Goal: Information Seeking & Learning: Learn about a topic

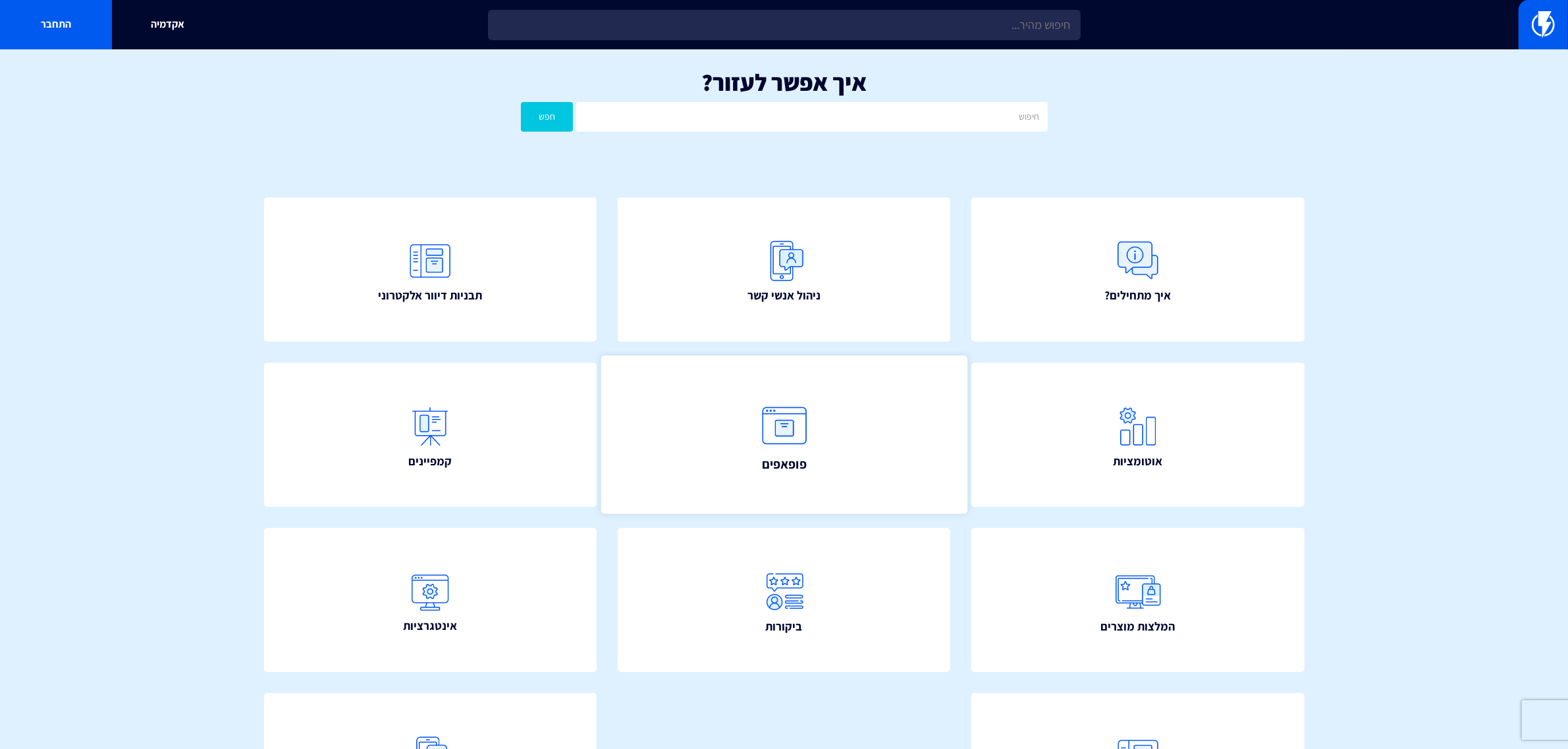
click at [783, 429] on img at bounding box center [783, 425] width 58 height 58
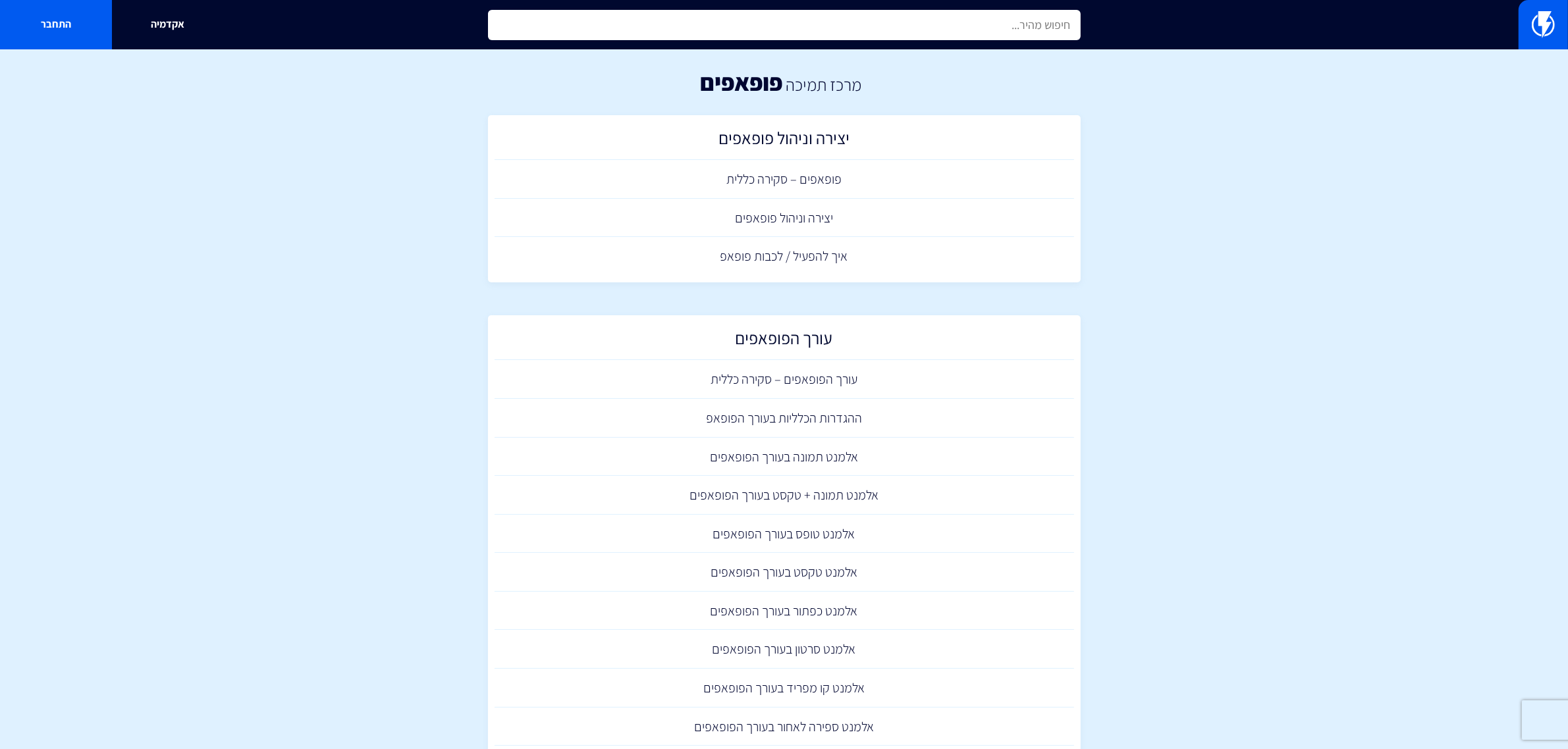
click at [793, 21] on input "text" at bounding box center [784, 25] width 593 height 30
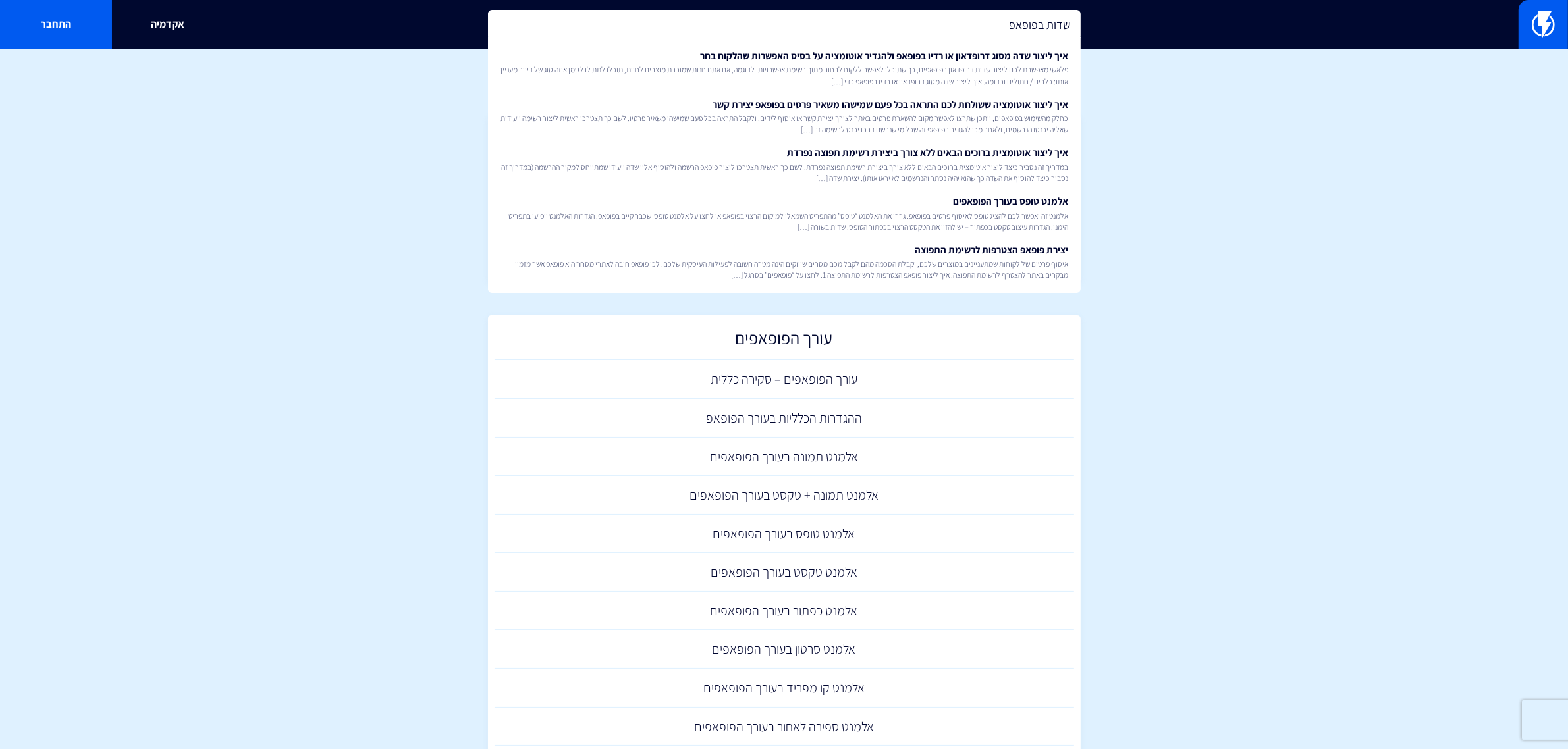
type input "שדות בפופאפ"
click at [1031, 261] on span "איסוף פרטים של לקוחות שמתעניינים במוצרים שלכם, וקבלת הסכמה מהם לקבל מכם מסרים ש…" at bounding box center [784, 269] width 568 height 22
